Goal: Find specific page/section: Find specific page/section

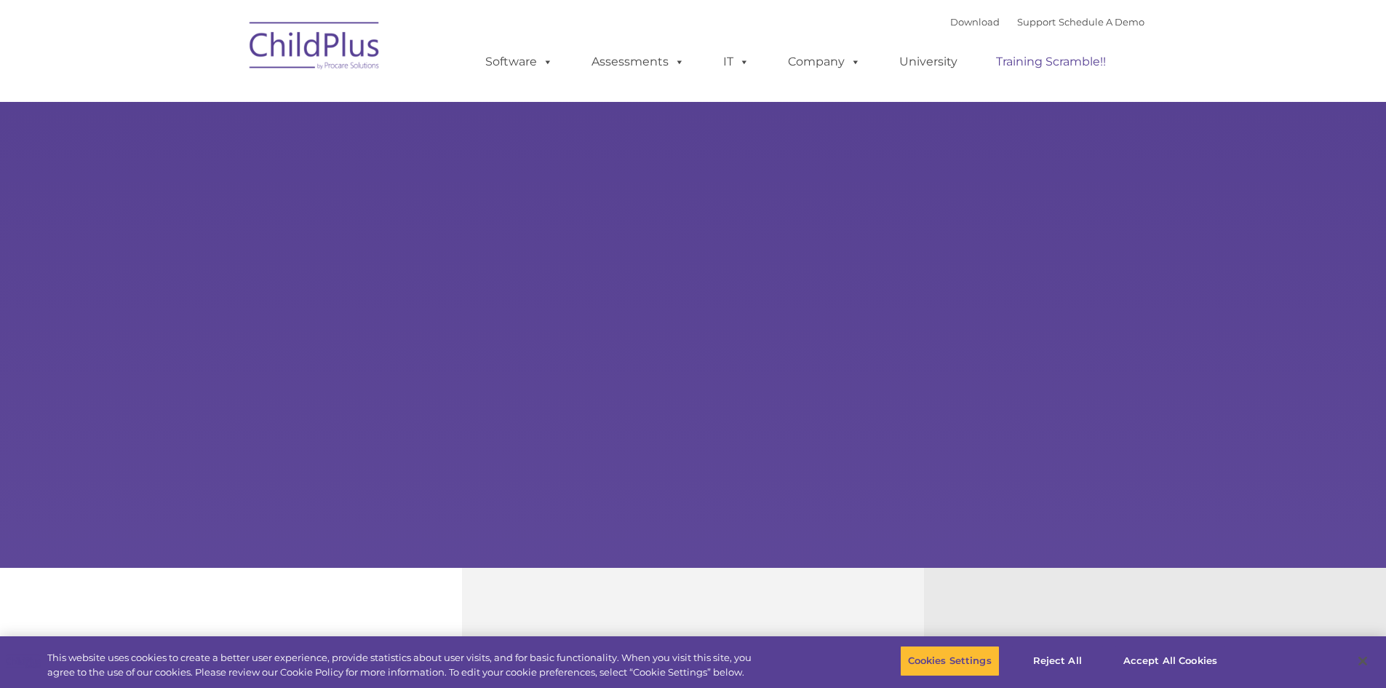
select select "MEDIUM"
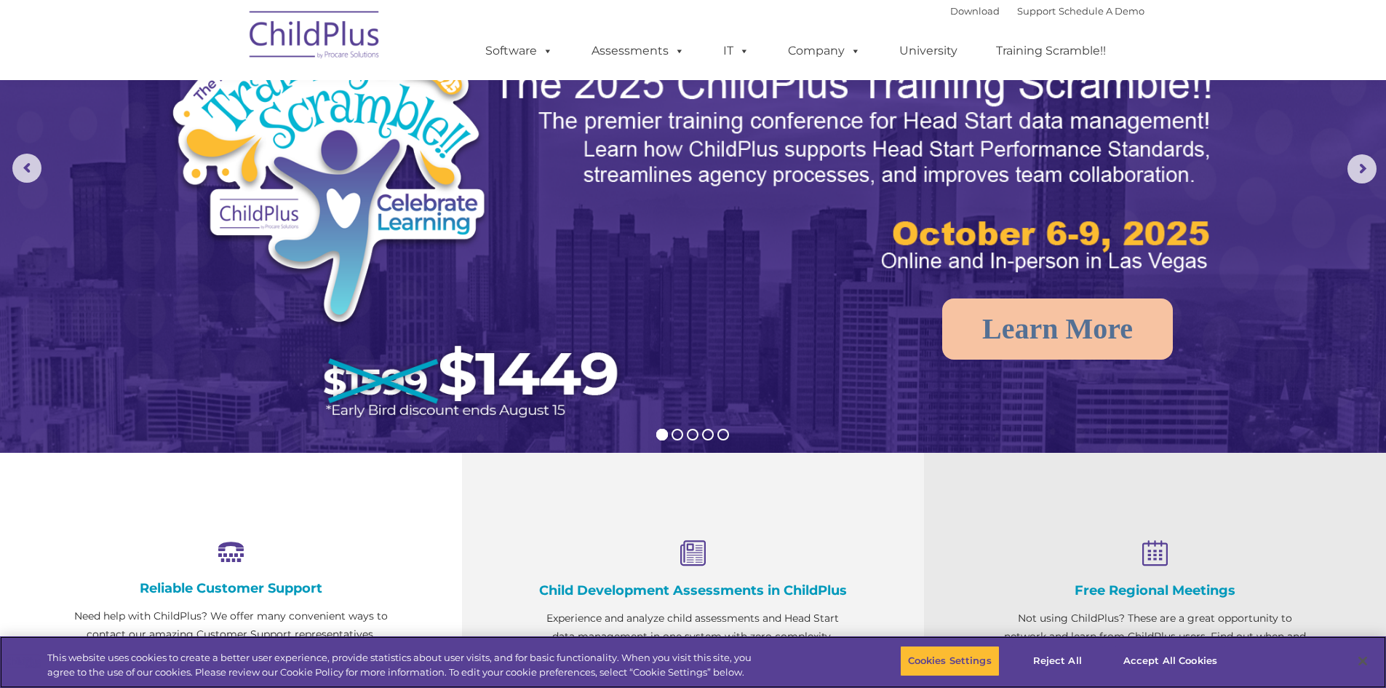
scroll to position [106, 0]
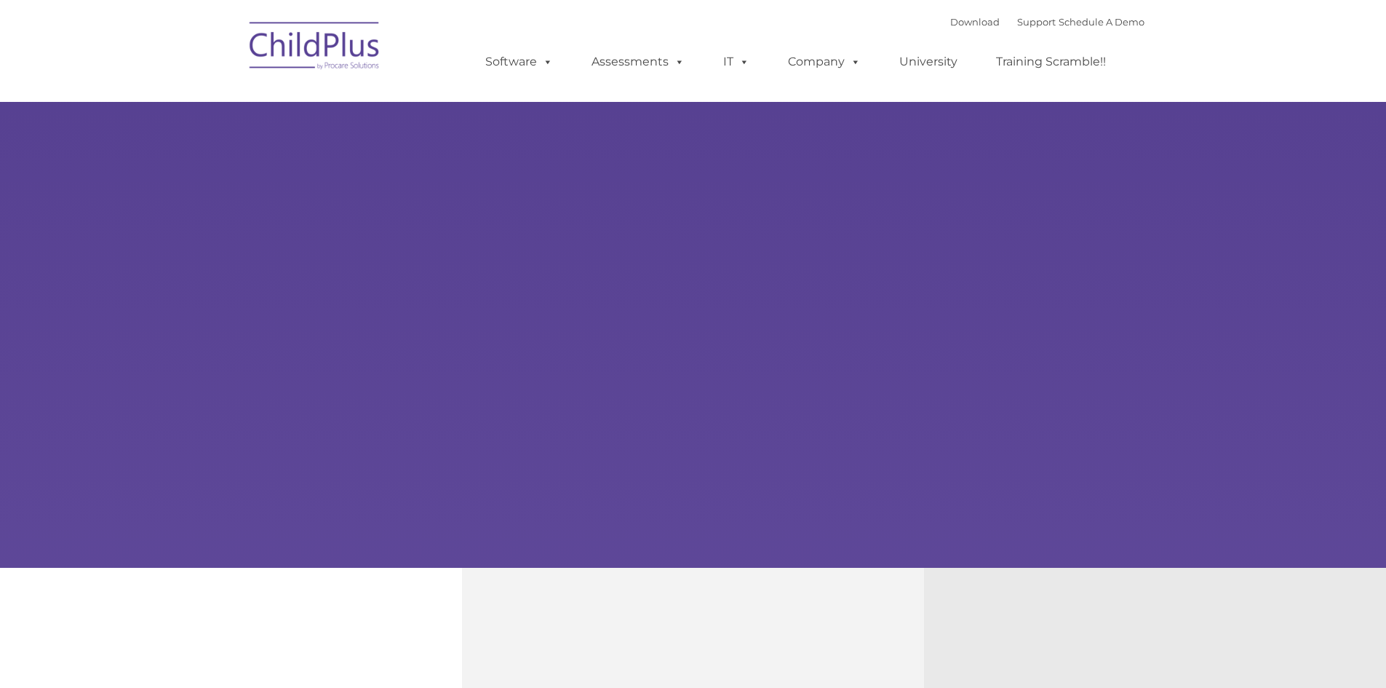
type input ""
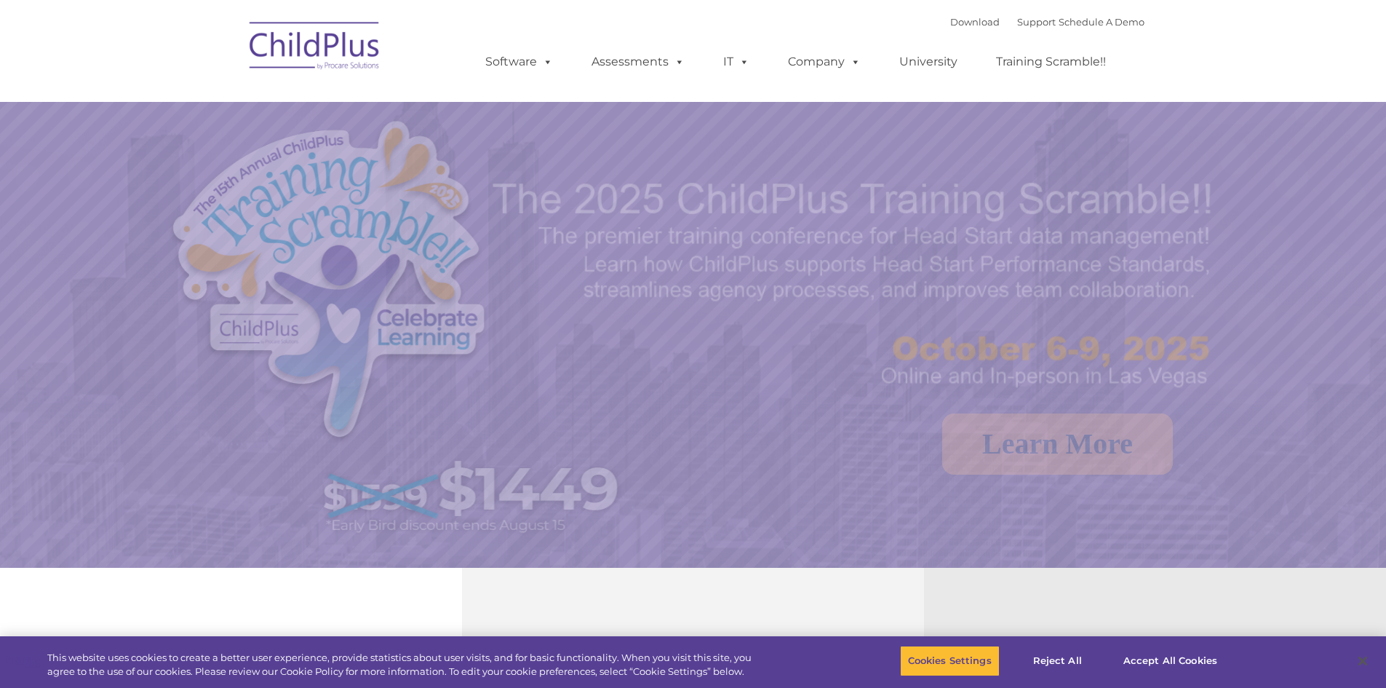
select select "MEDIUM"
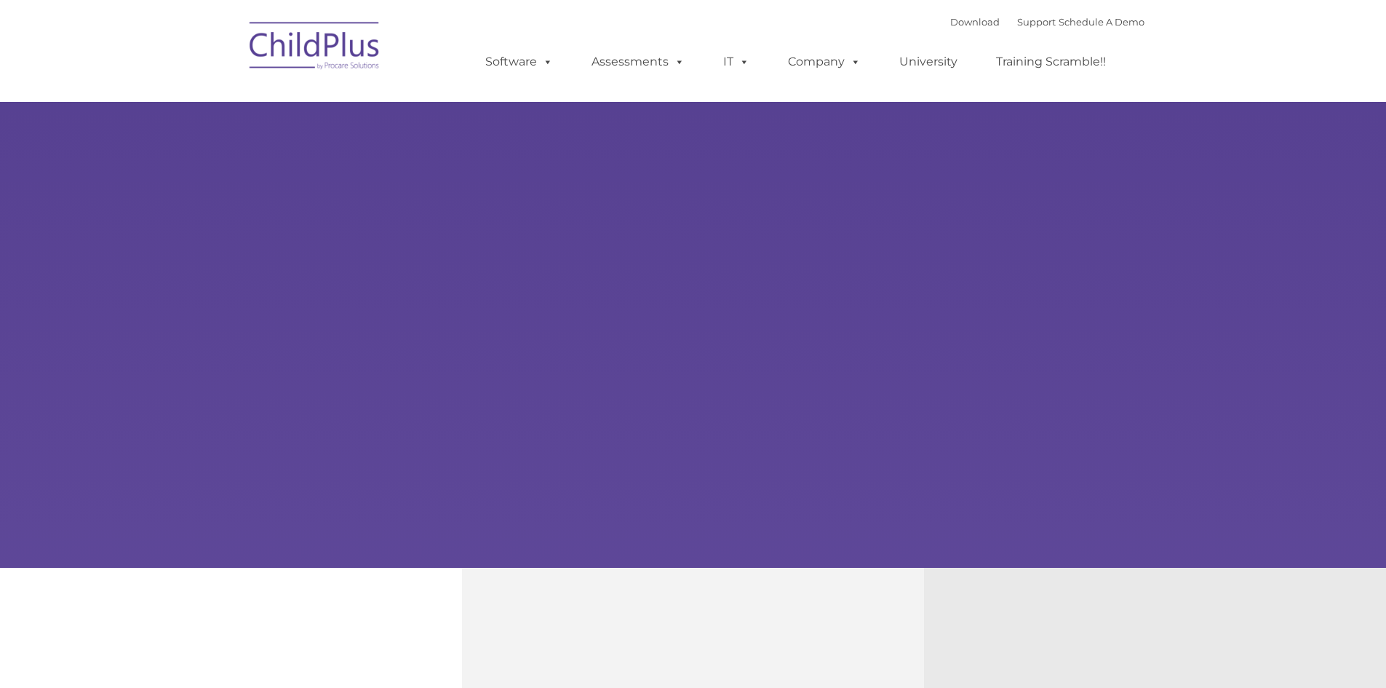
type input ""
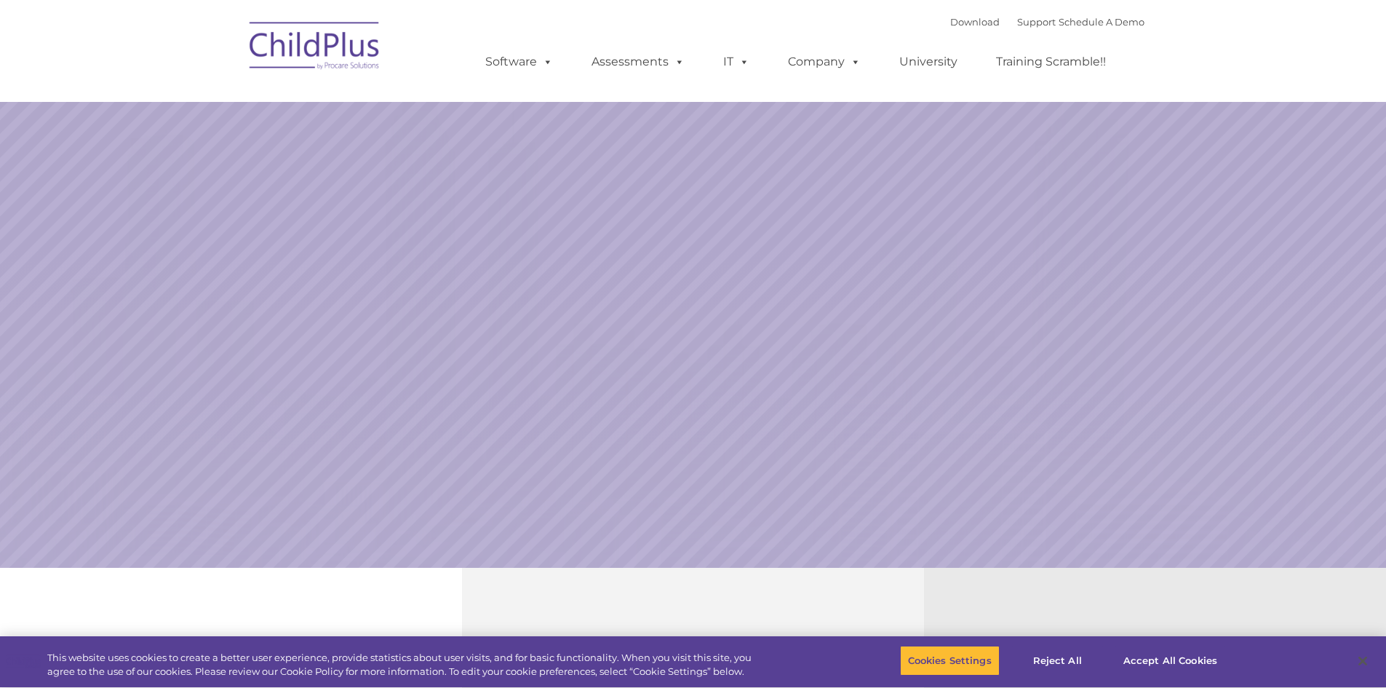
select select "MEDIUM"
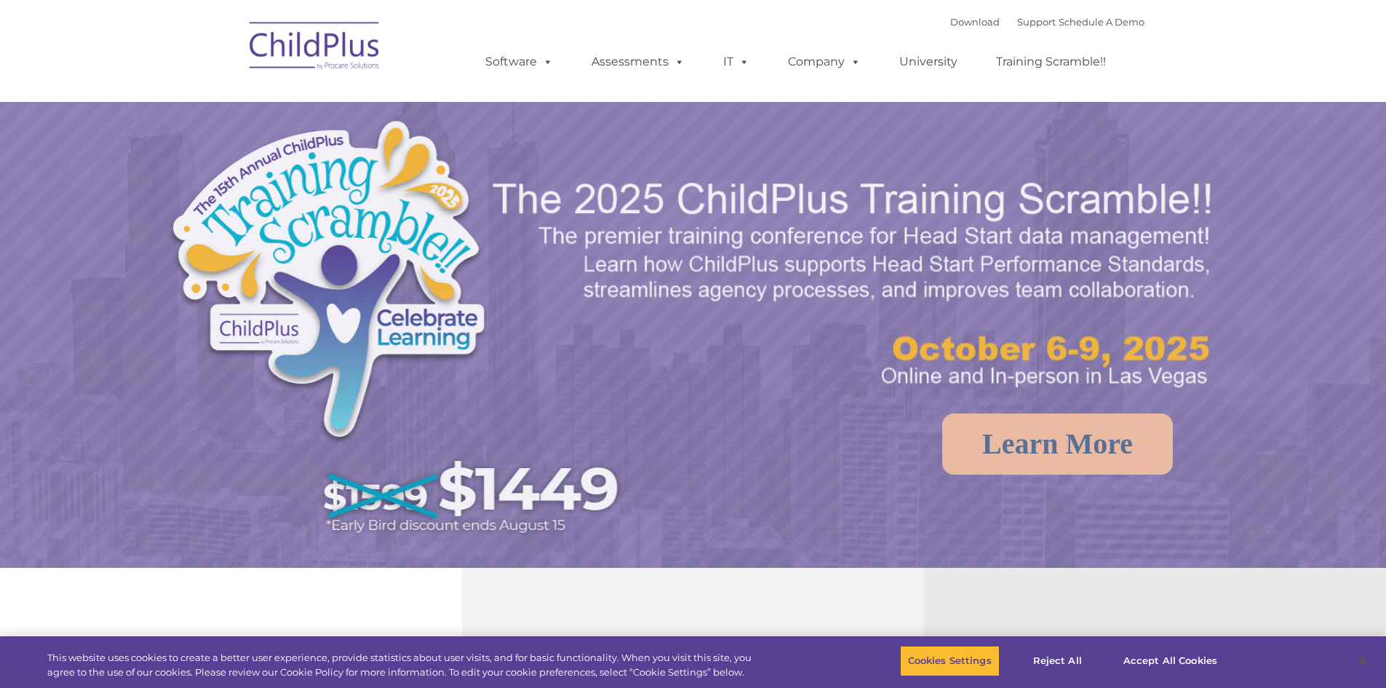
select select "MEDIUM"
